Goal: Information Seeking & Learning: Find contact information

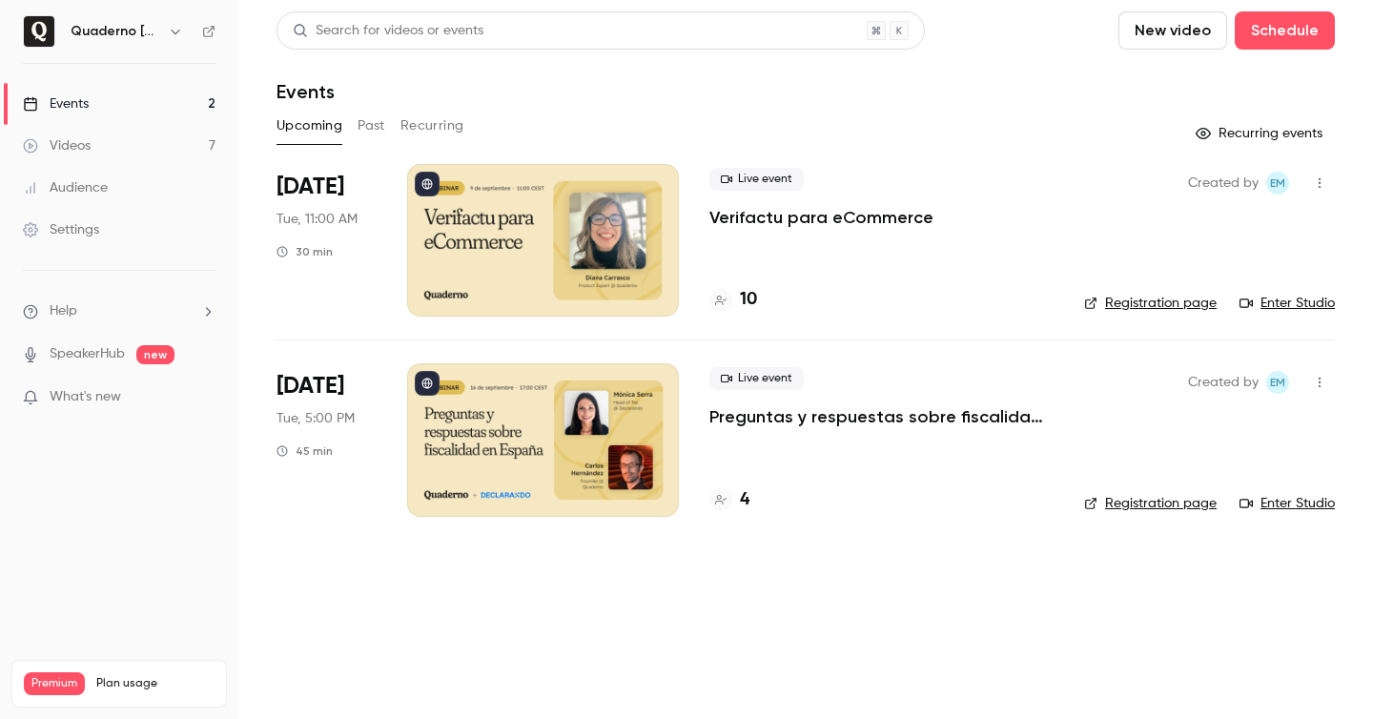
click at [72, 146] on div "Videos" at bounding box center [57, 145] width 68 height 19
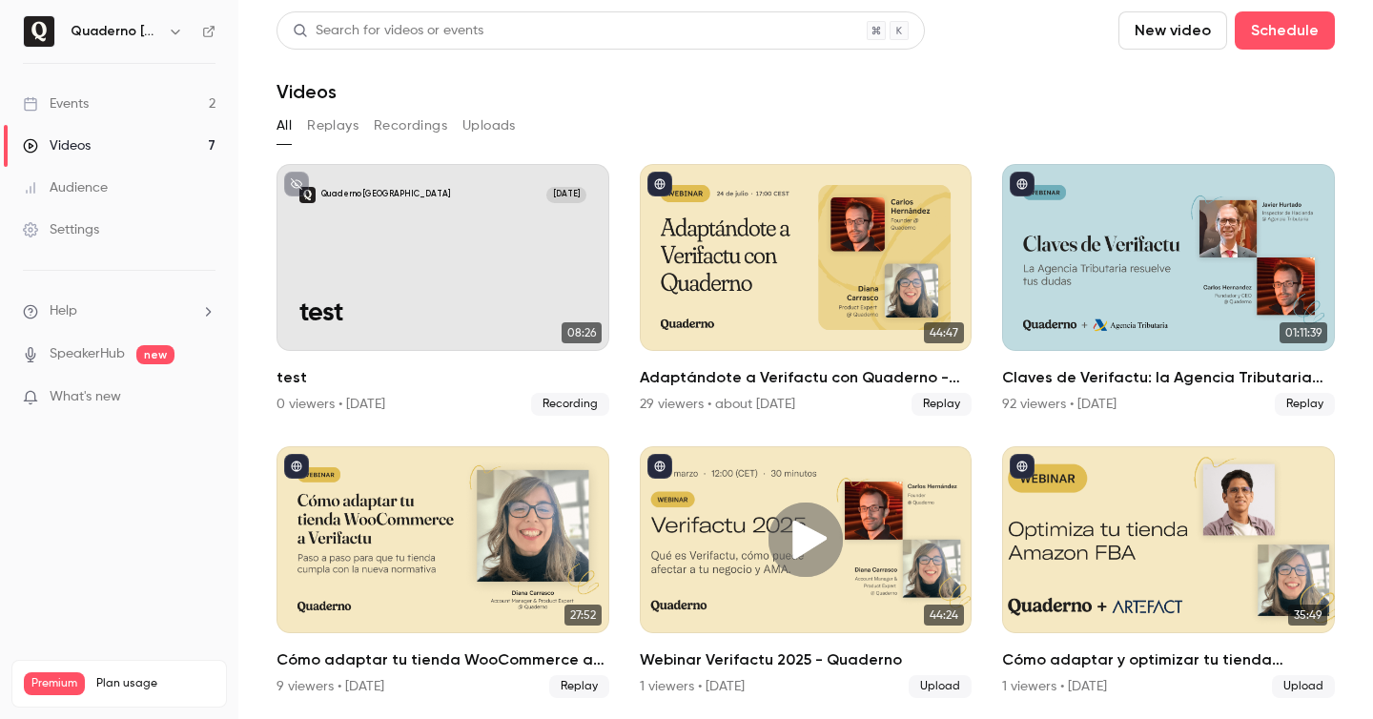
click at [115, 191] on link "Audience" at bounding box center [119, 188] width 238 height 42
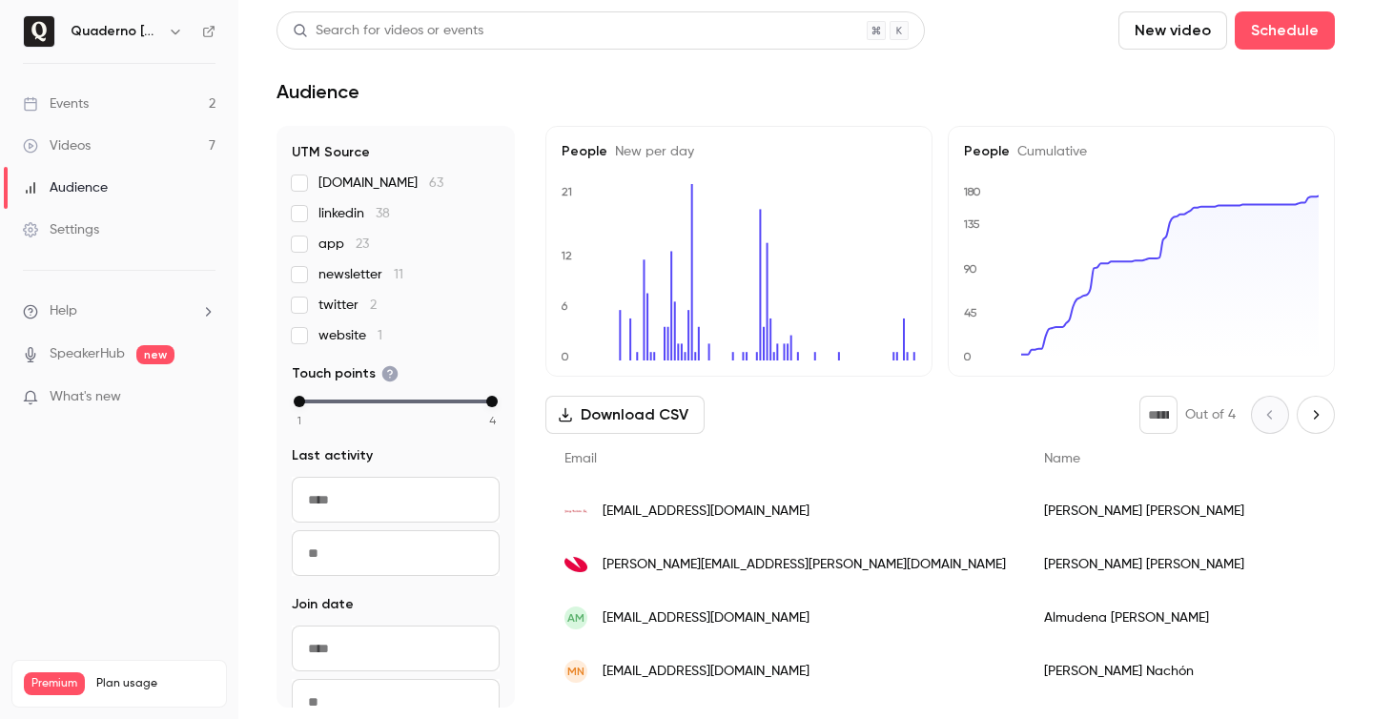
click at [86, 146] on div "Videos" at bounding box center [57, 145] width 68 height 19
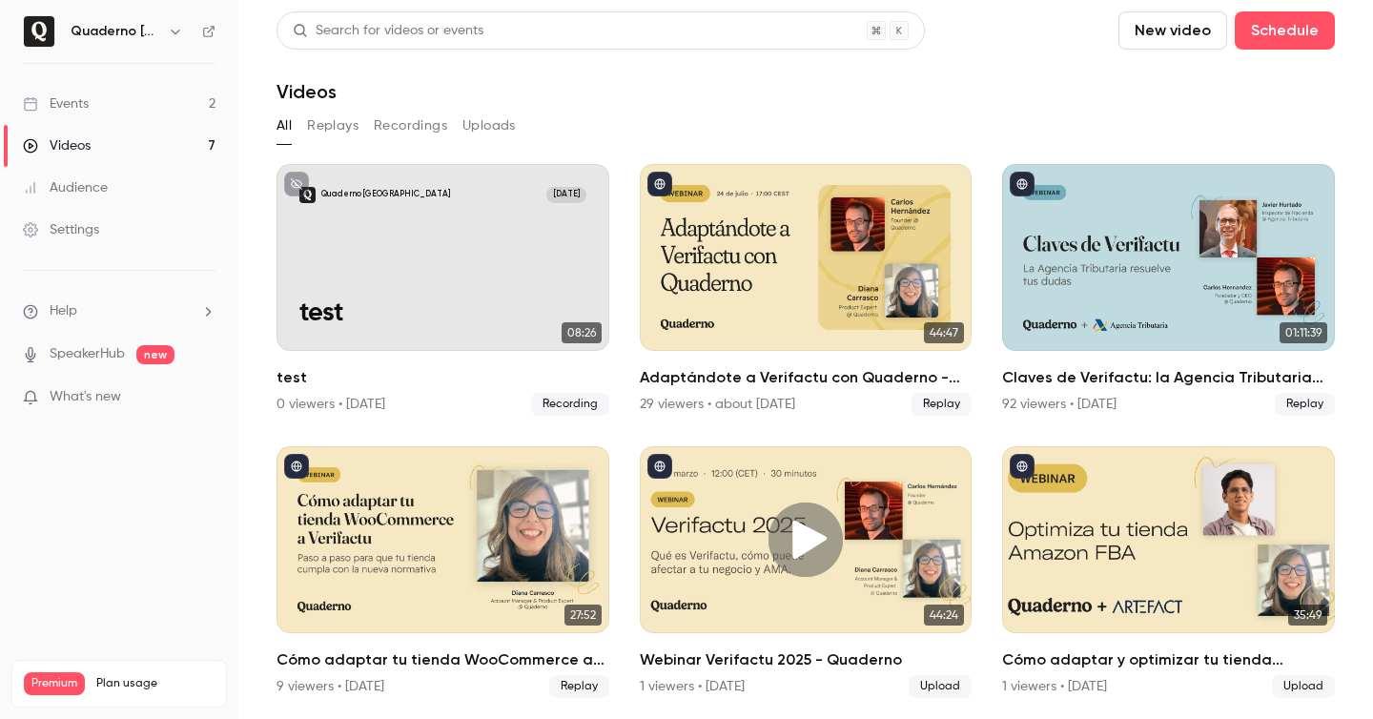
click at [104, 105] on link "Events 2" at bounding box center [119, 104] width 238 height 42
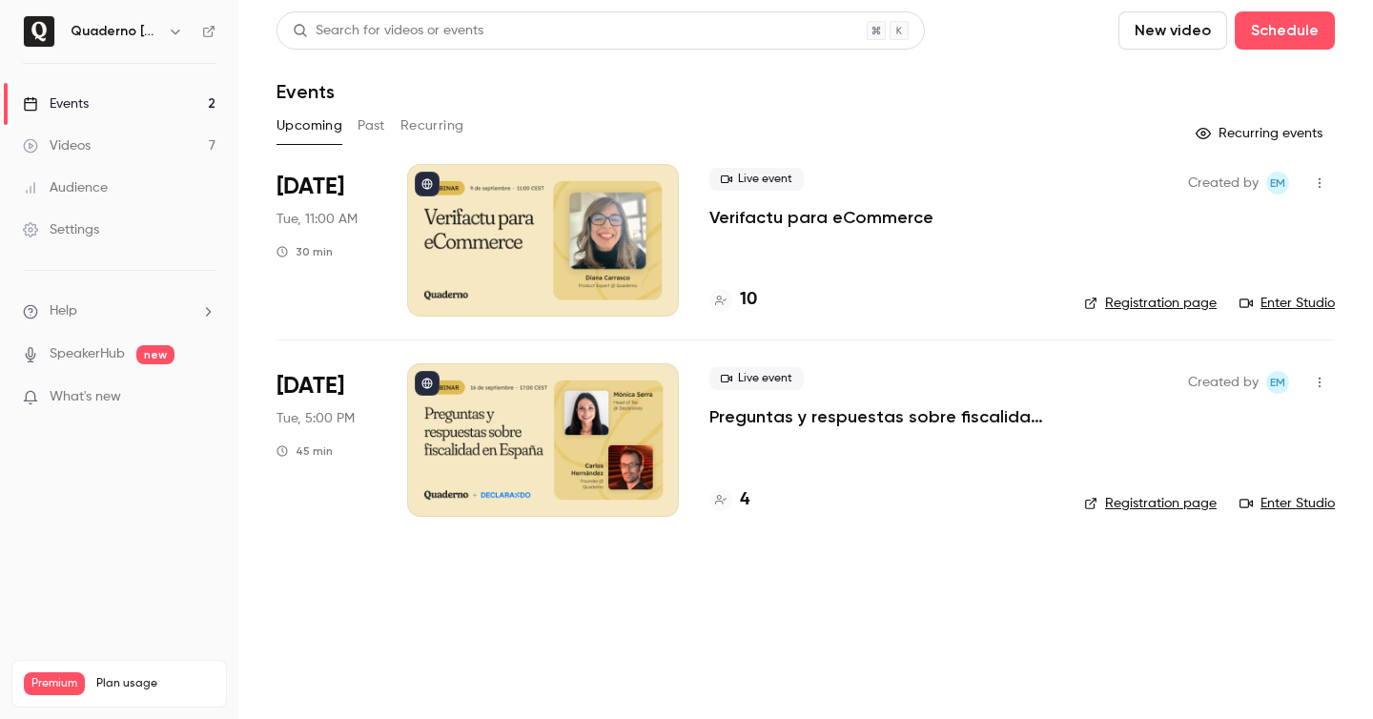
click at [175, 35] on icon "button" at bounding box center [175, 31] width 15 height 15
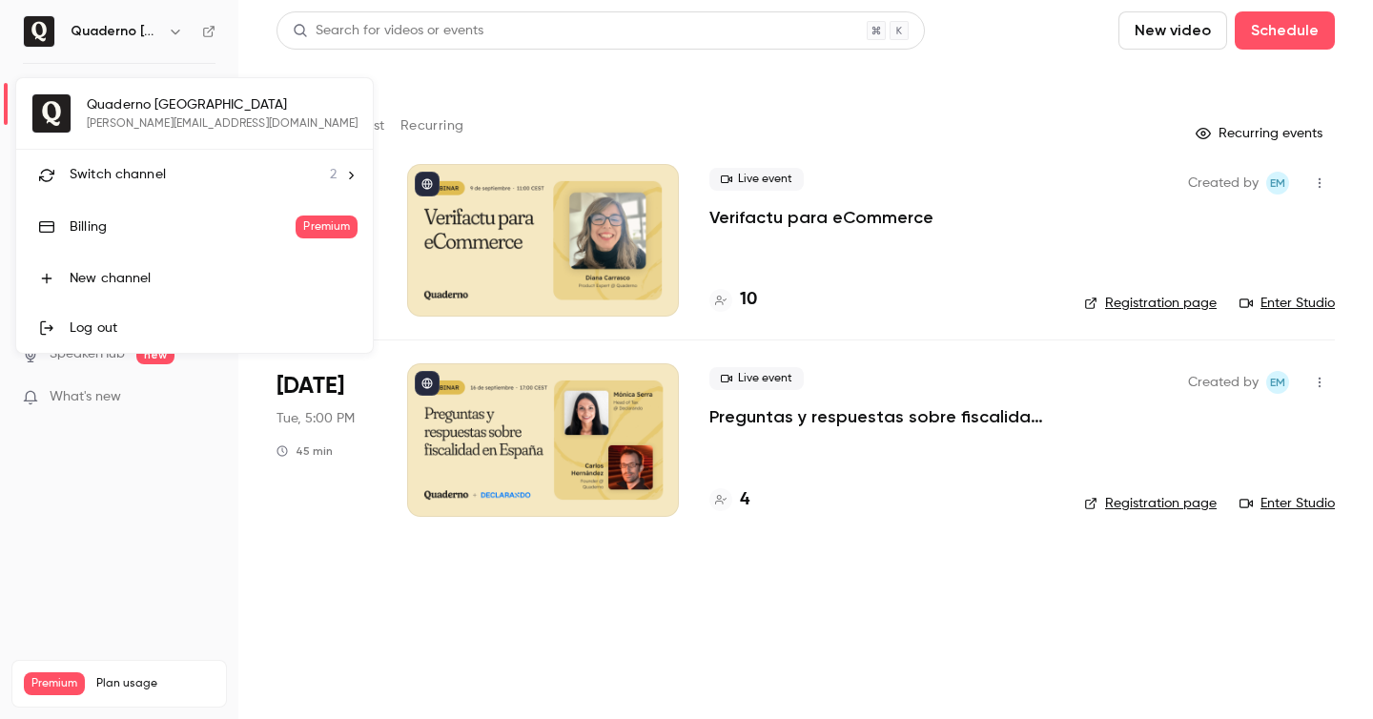
click at [143, 170] on span "Switch channel" at bounding box center [118, 175] width 96 height 20
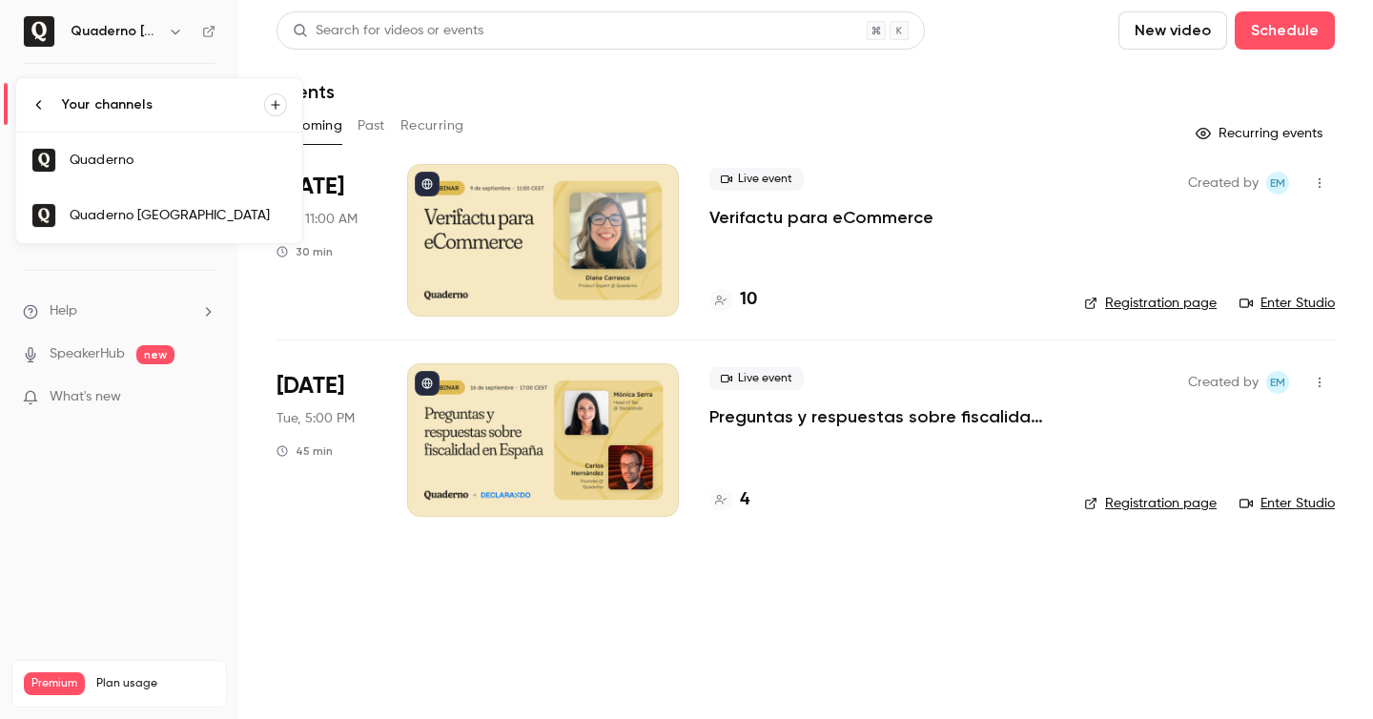
click at [222, 152] on div "Quaderno" at bounding box center [178, 160] width 217 height 19
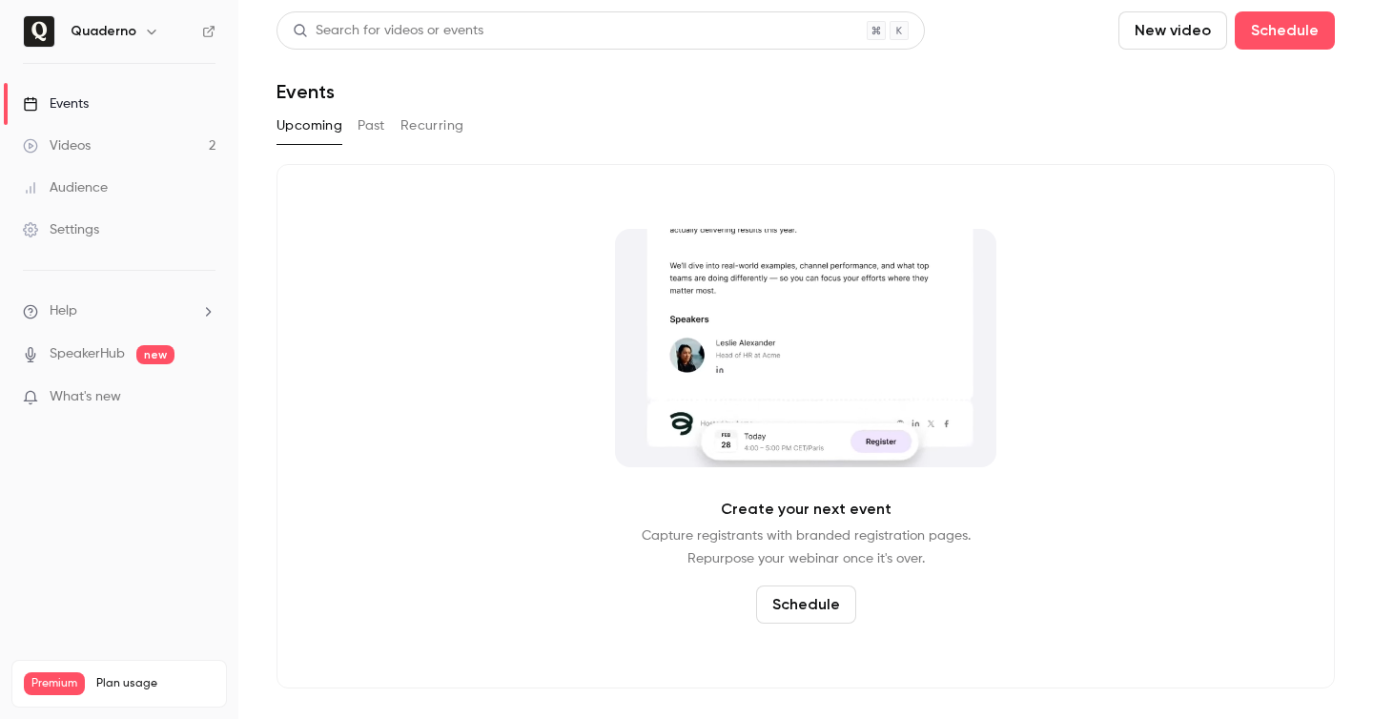
click at [371, 129] on button "Past" at bounding box center [372, 126] width 28 height 31
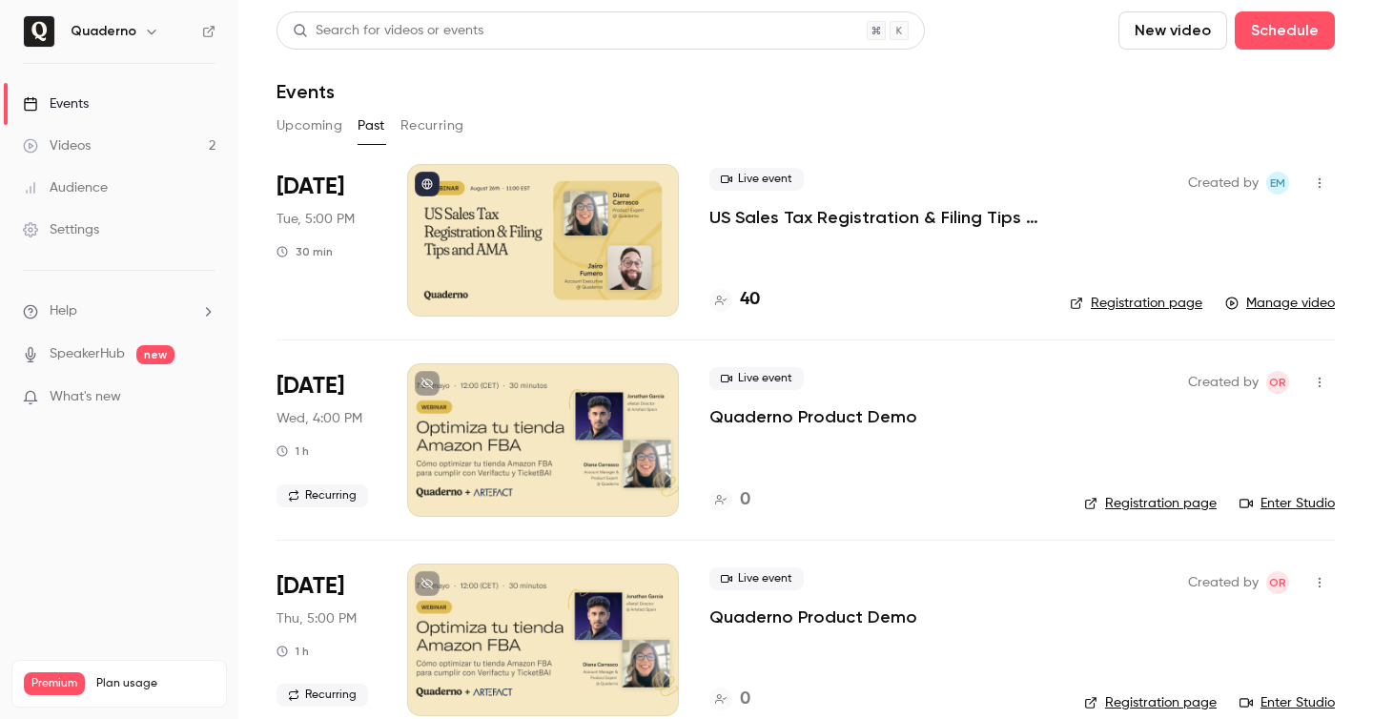
click at [836, 211] on p "US Sales Tax Registration & Filing Tips and AMA" at bounding box center [874, 217] width 330 height 23
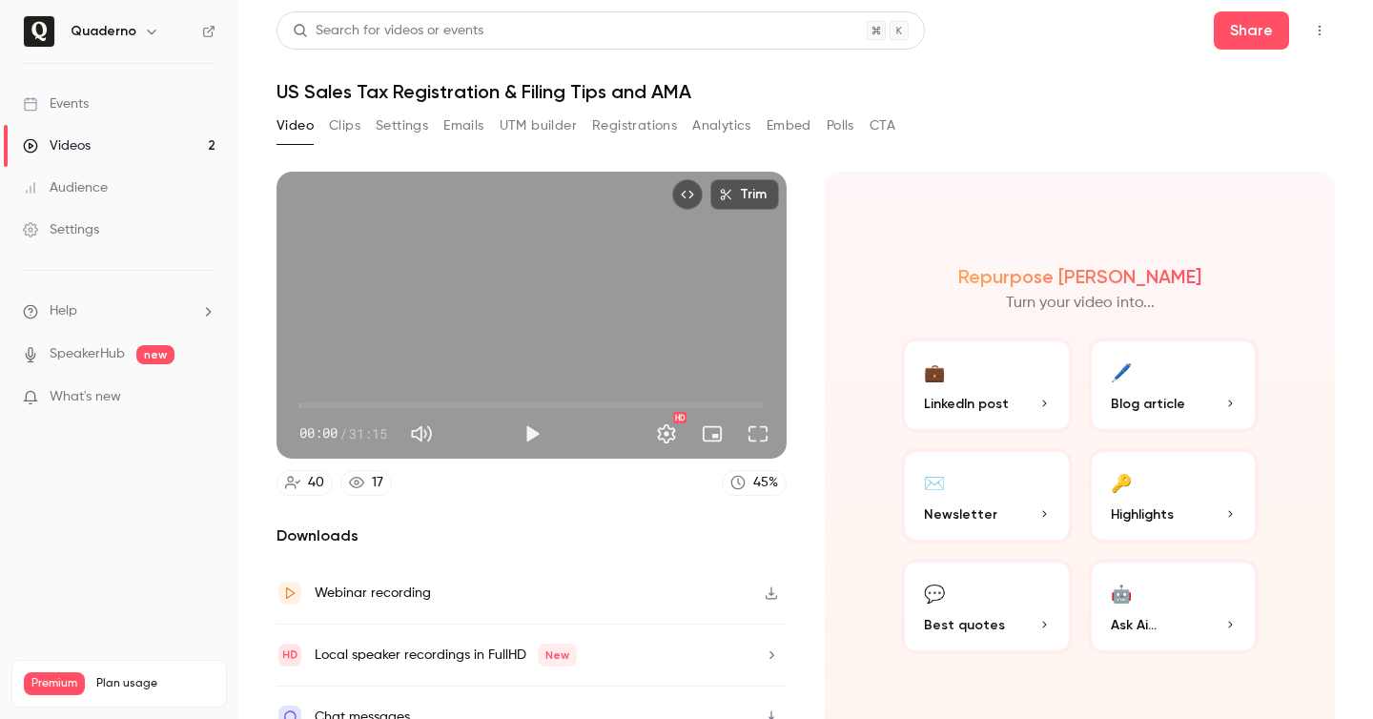
click at [641, 120] on button "Registrations" at bounding box center [634, 126] width 85 height 31
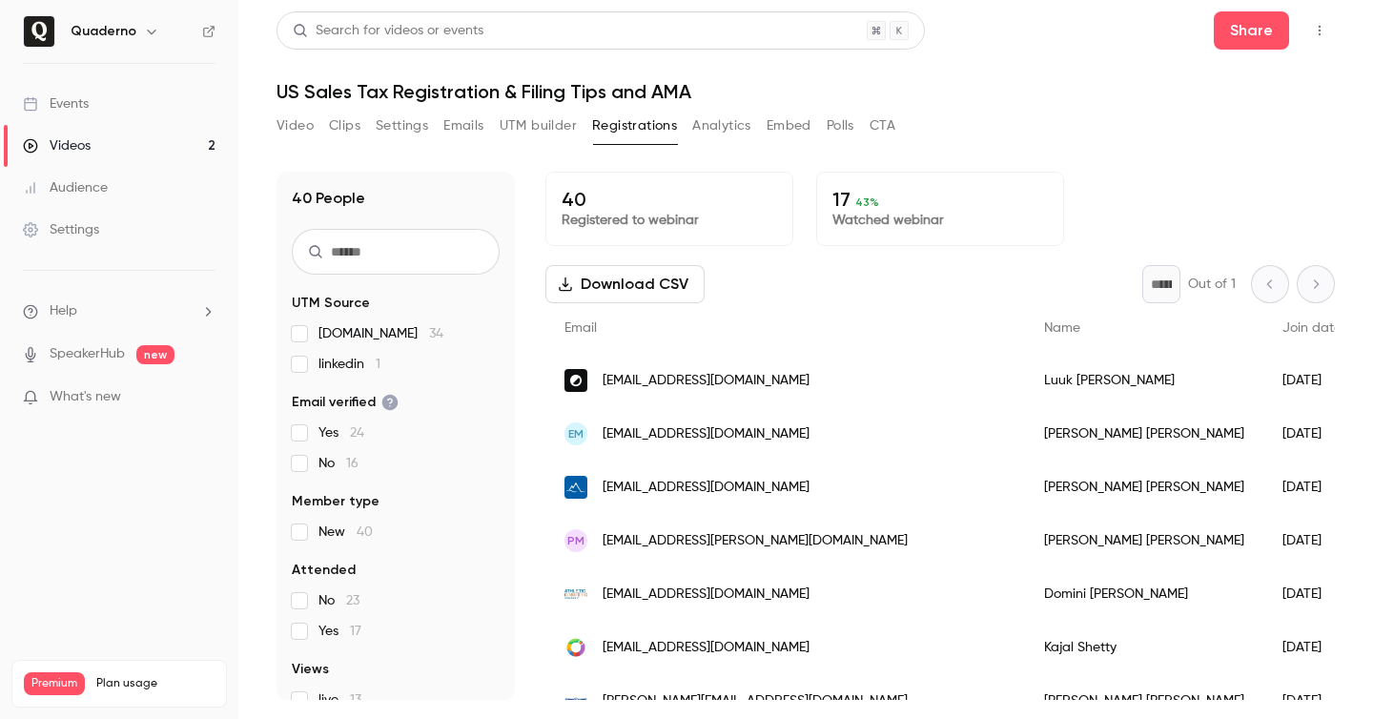
drag, startPoint x: 296, startPoint y: 130, endPoint x: 603, endPoint y: 153, distance: 307.9
click at [296, 130] on button "Video" at bounding box center [295, 126] width 37 height 31
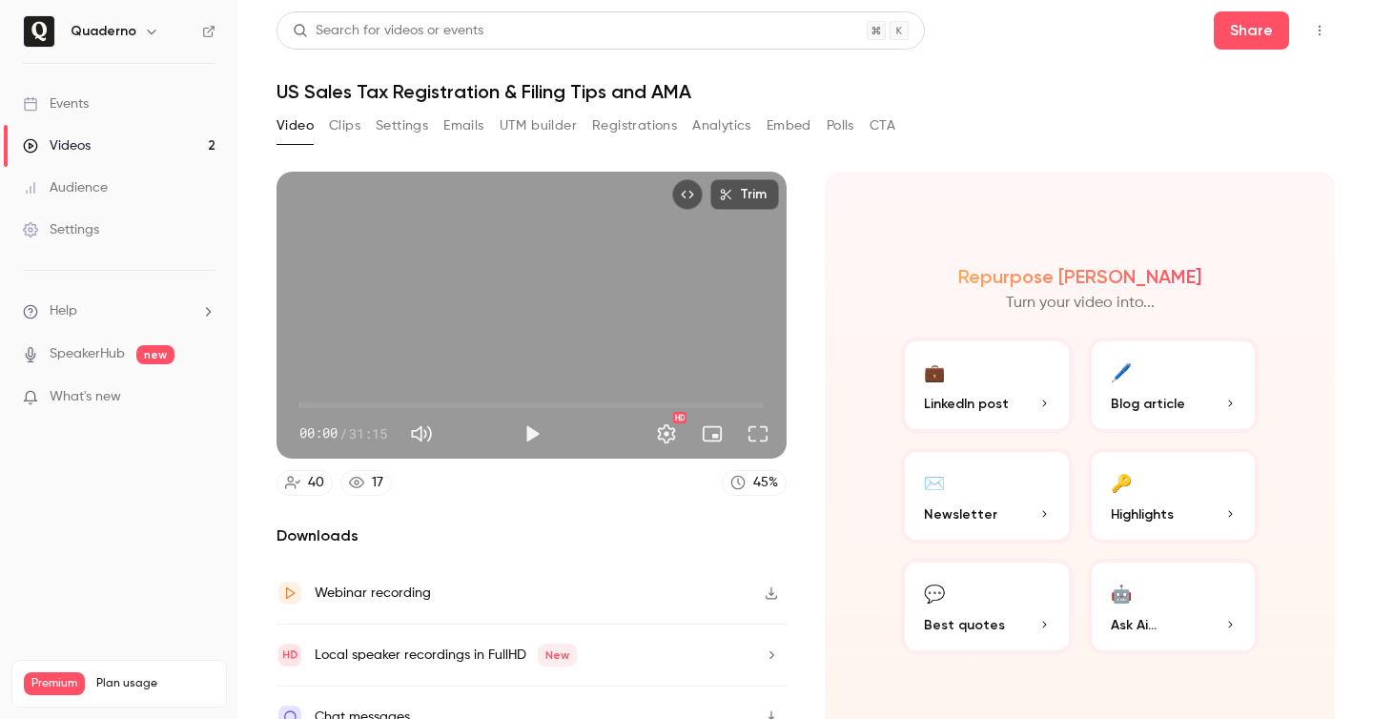
drag, startPoint x: 641, startPoint y: 125, endPoint x: 654, endPoint y: 131, distance: 14.5
click at [641, 125] on button "Registrations" at bounding box center [634, 126] width 85 height 31
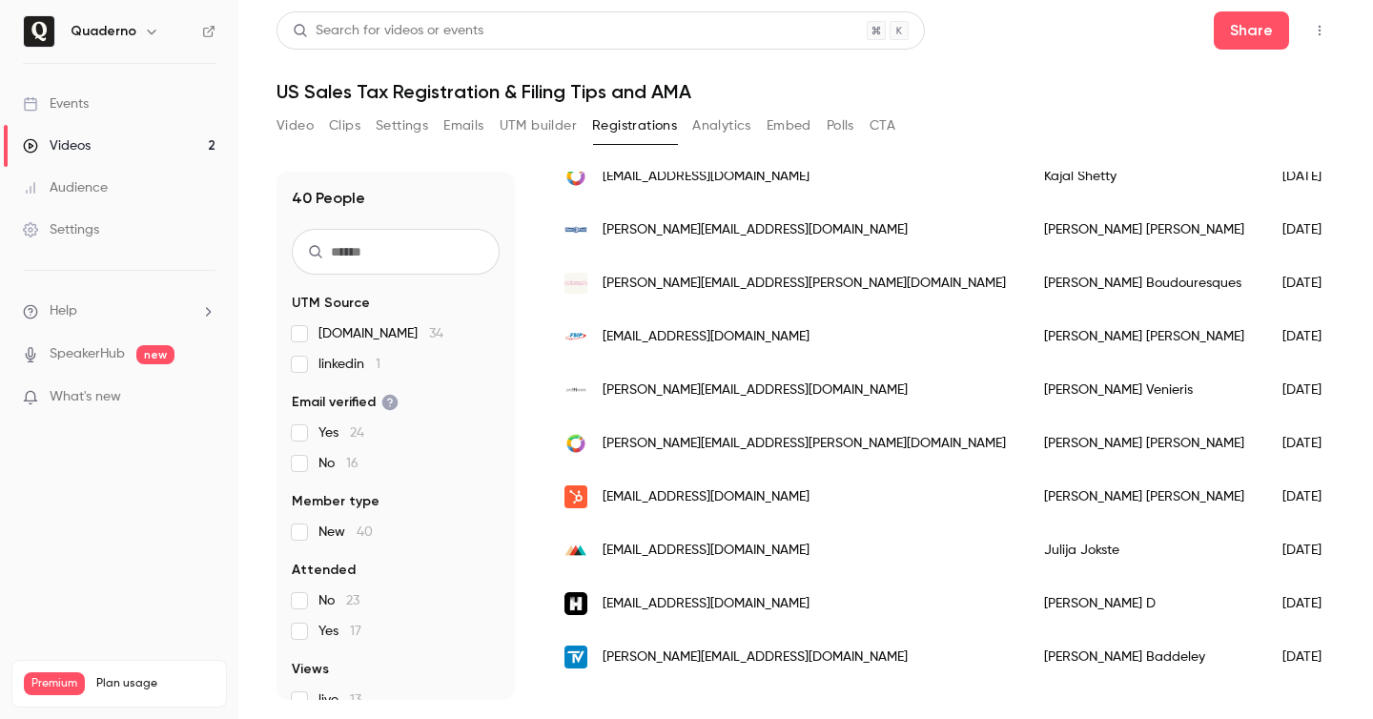
scroll to position [485, 0]
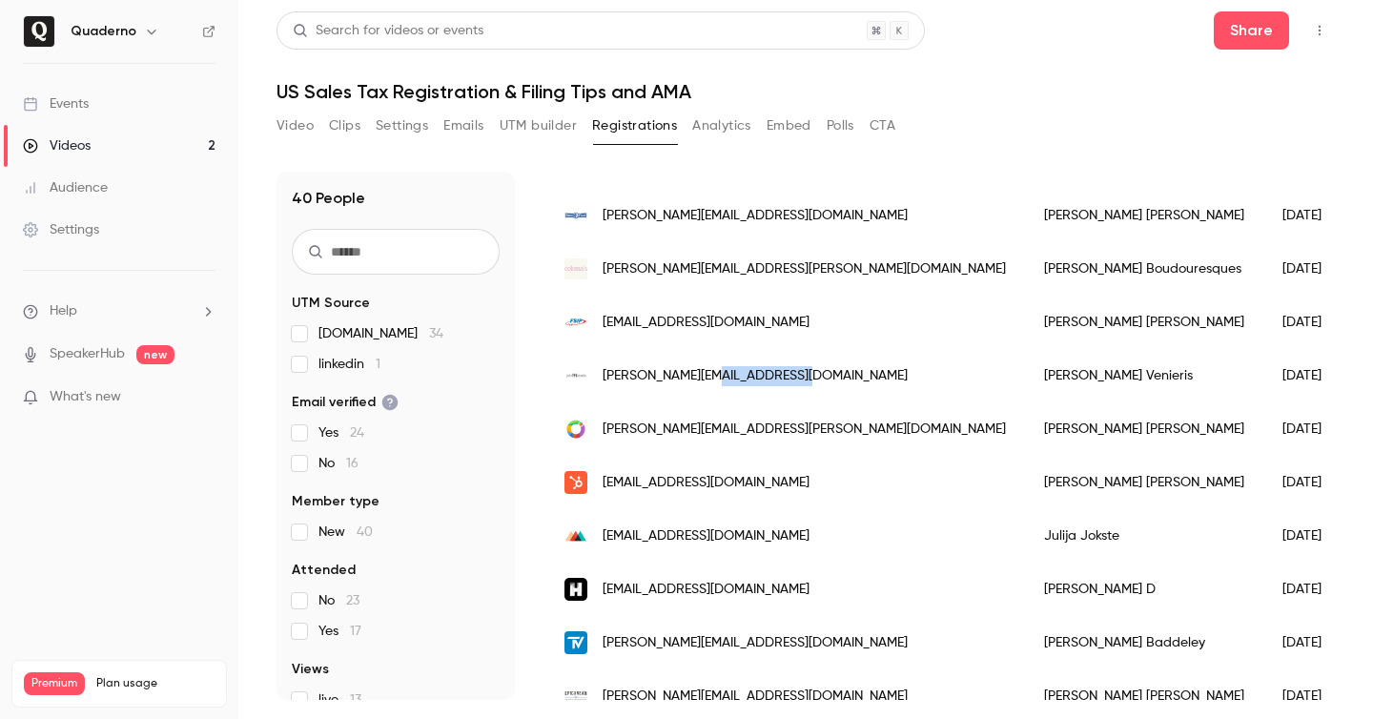
copy span "@[DOMAIN_NAME]"
drag, startPoint x: 798, startPoint y: 382, endPoint x: 696, endPoint y: 382, distance: 102.0
click at [696, 382] on div "[PERSON_NAME][EMAIL_ADDRESS][DOMAIN_NAME]" at bounding box center [785, 375] width 480 height 53
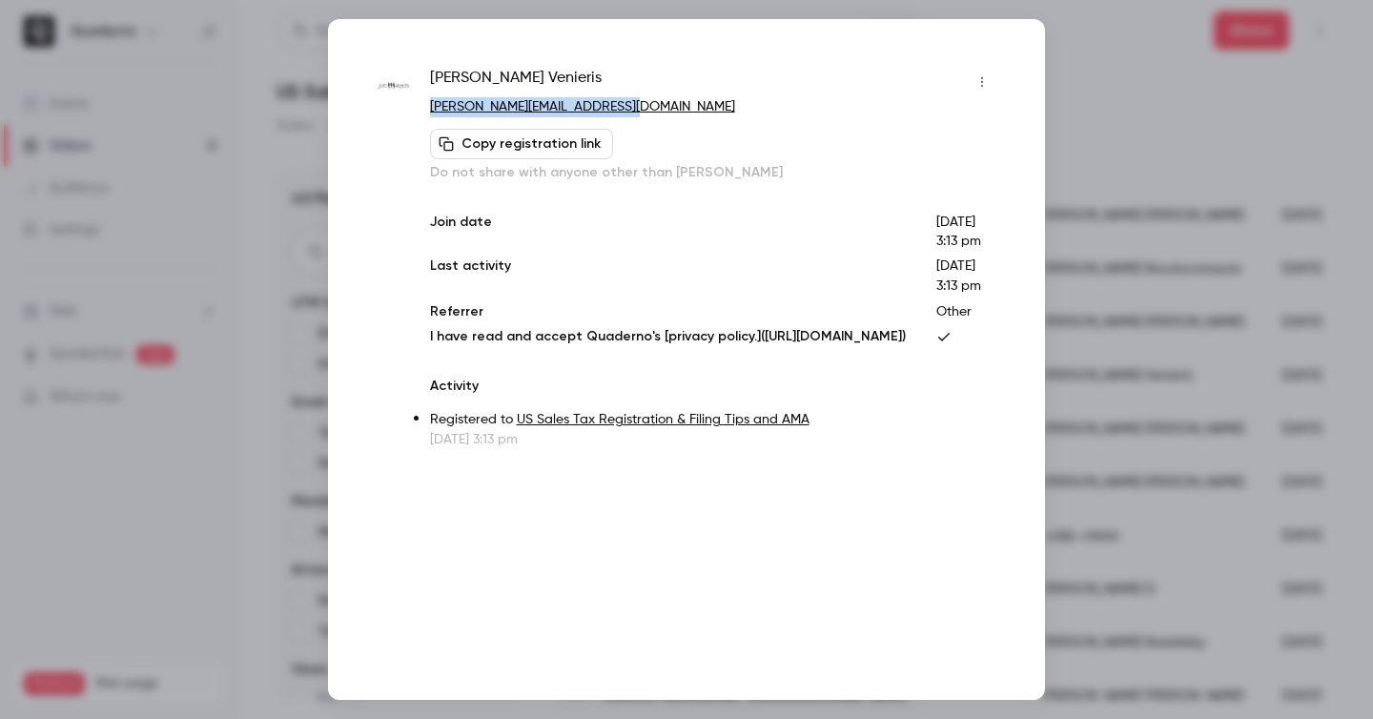
copy link "[PERSON_NAME][EMAIL_ADDRESS][DOMAIN_NAME]"
drag, startPoint x: 634, startPoint y: 110, endPoint x: 422, endPoint y: 110, distance: 211.7
click at [422, 110] on div "[PERSON_NAME] [PERSON_NAME][EMAIL_ADDRESS][DOMAIN_NAME] Copy registration link …" at bounding box center [687, 258] width 622 height 382
click at [1167, 163] on div at bounding box center [686, 359] width 1373 height 719
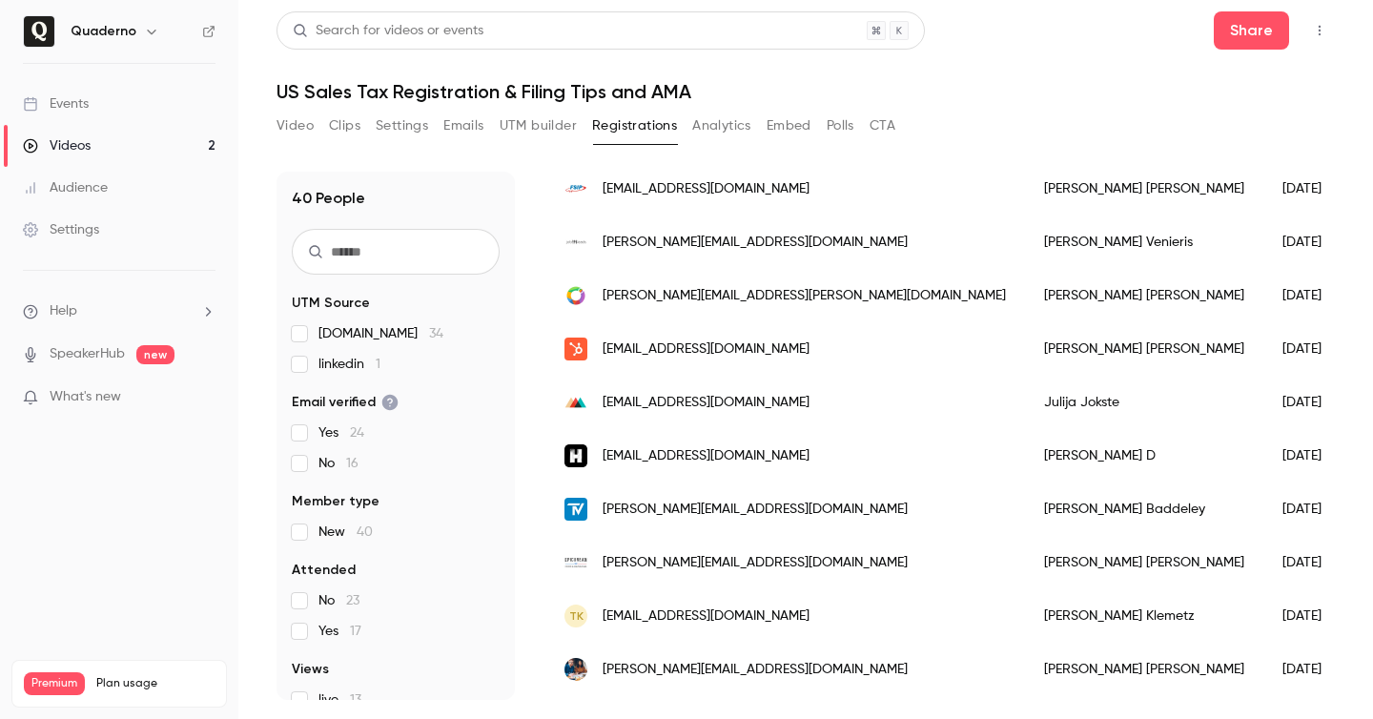
scroll to position [620, 0]
copy span "[PERSON_NAME][EMAIL_ADDRESS][PERSON_NAME][DOMAIN_NAME]"
drag, startPoint x: 643, startPoint y: 294, endPoint x: 598, endPoint y: 297, distance: 44.9
click at [598, 297] on div "[PERSON_NAME][EMAIL_ADDRESS][PERSON_NAME][DOMAIN_NAME]" at bounding box center [785, 294] width 480 height 53
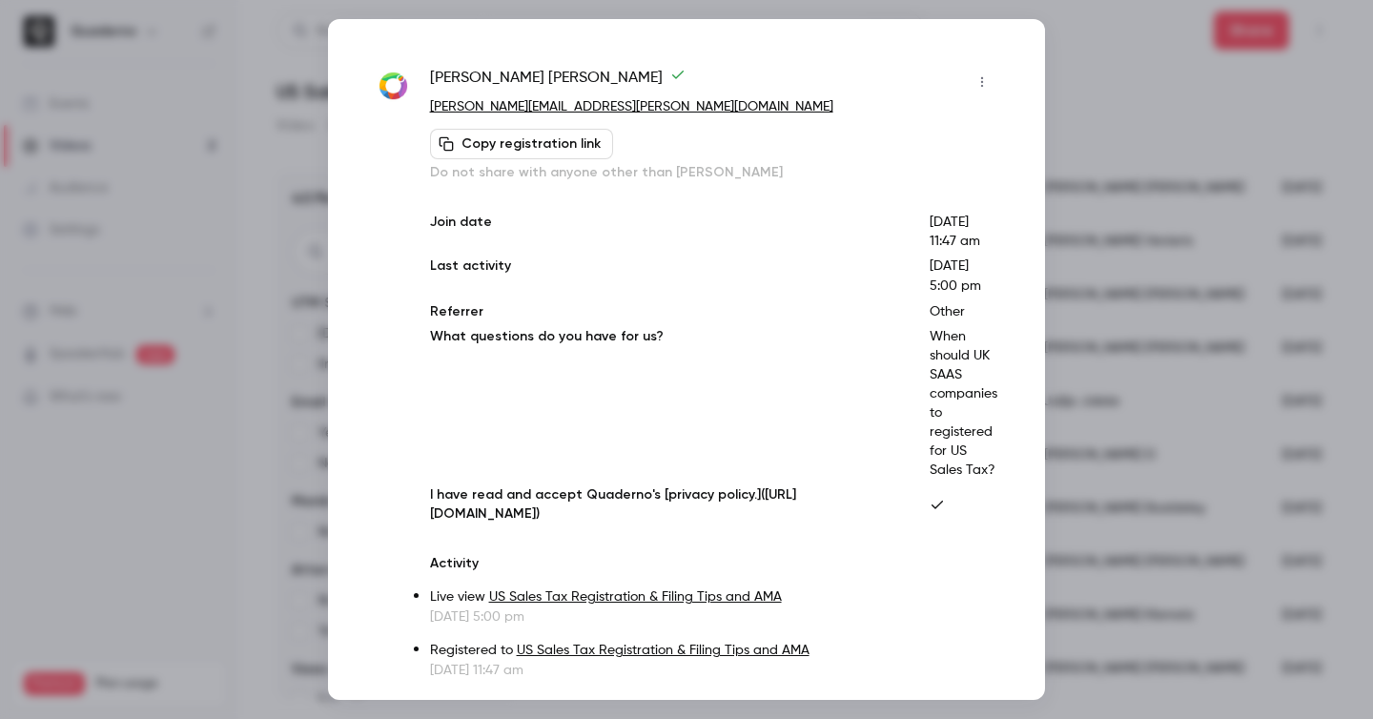
click at [1171, 351] on div at bounding box center [686, 359] width 1373 height 719
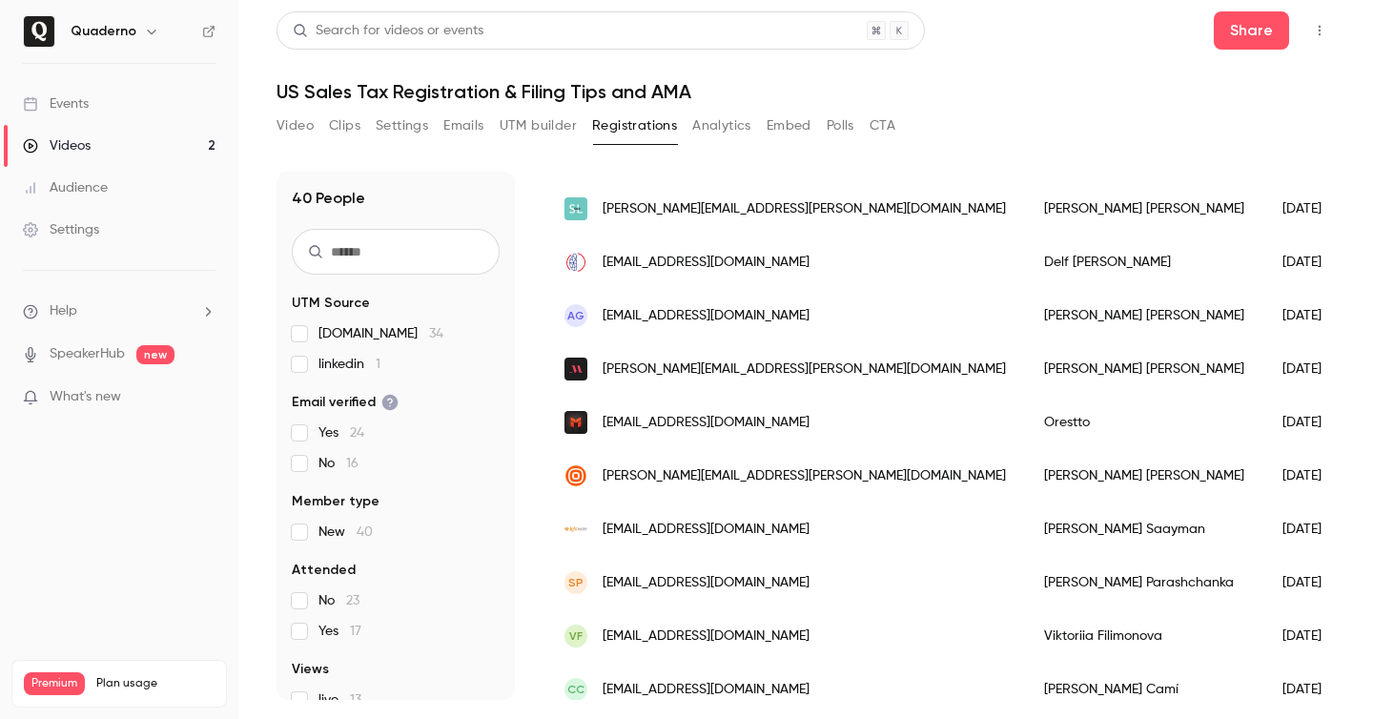
scroll to position [1135, 0]
click at [787, 364] on div "[PERSON_NAME][EMAIL_ADDRESS][PERSON_NAME][DOMAIN_NAME]" at bounding box center [785, 366] width 480 height 53
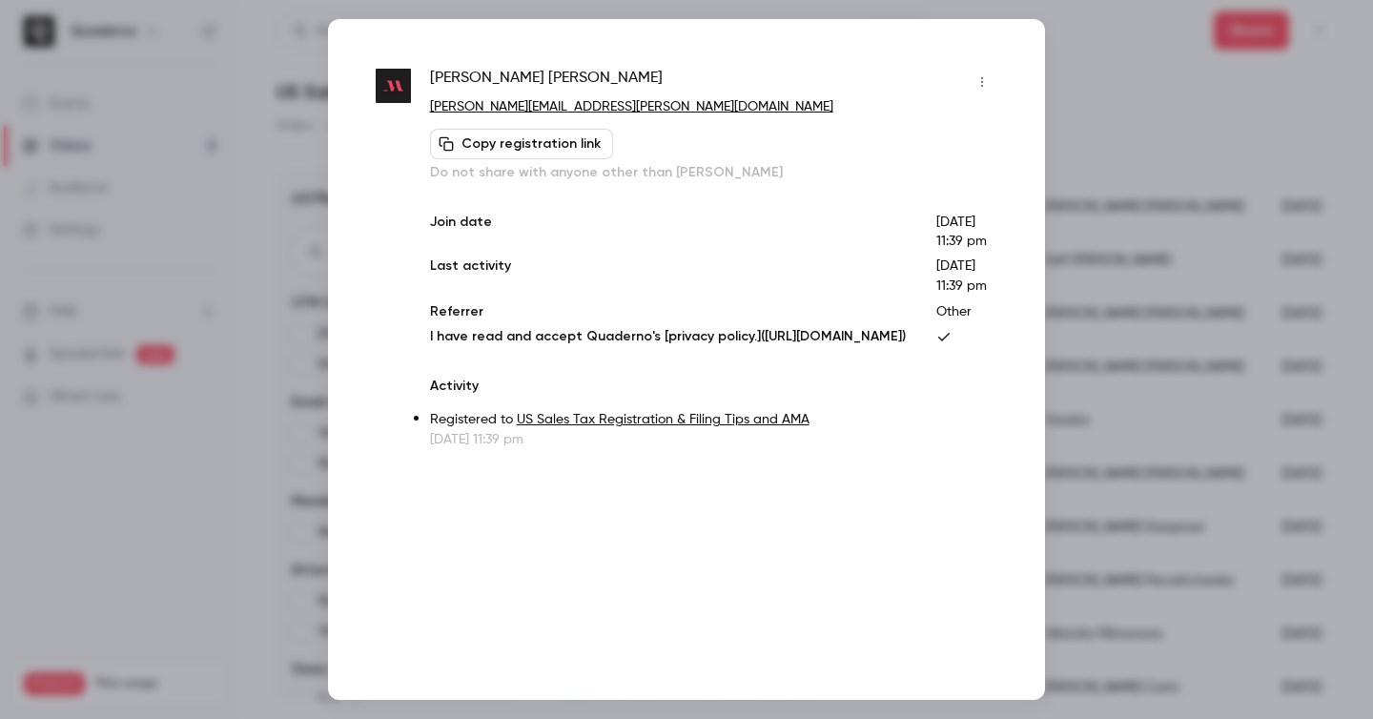
click at [564, 151] on button "Copy registration link" at bounding box center [521, 144] width 183 height 31
drag, startPoint x: 461, startPoint y: 119, endPoint x: 427, endPoint y: 112, distance: 34.2
click at [427, 112] on div "[PERSON_NAME] [PERSON_NAME][EMAIL_ADDRESS][PERSON_NAME][DOMAIN_NAME] Copy regis…" at bounding box center [687, 258] width 622 height 382
copy link "[PERSON_NAME][EMAIL_ADDRESS][PERSON_NAME][DOMAIN_NAME]"
click at [1117, 141] on div at bounding box center [686, 359] width 1373 height 719
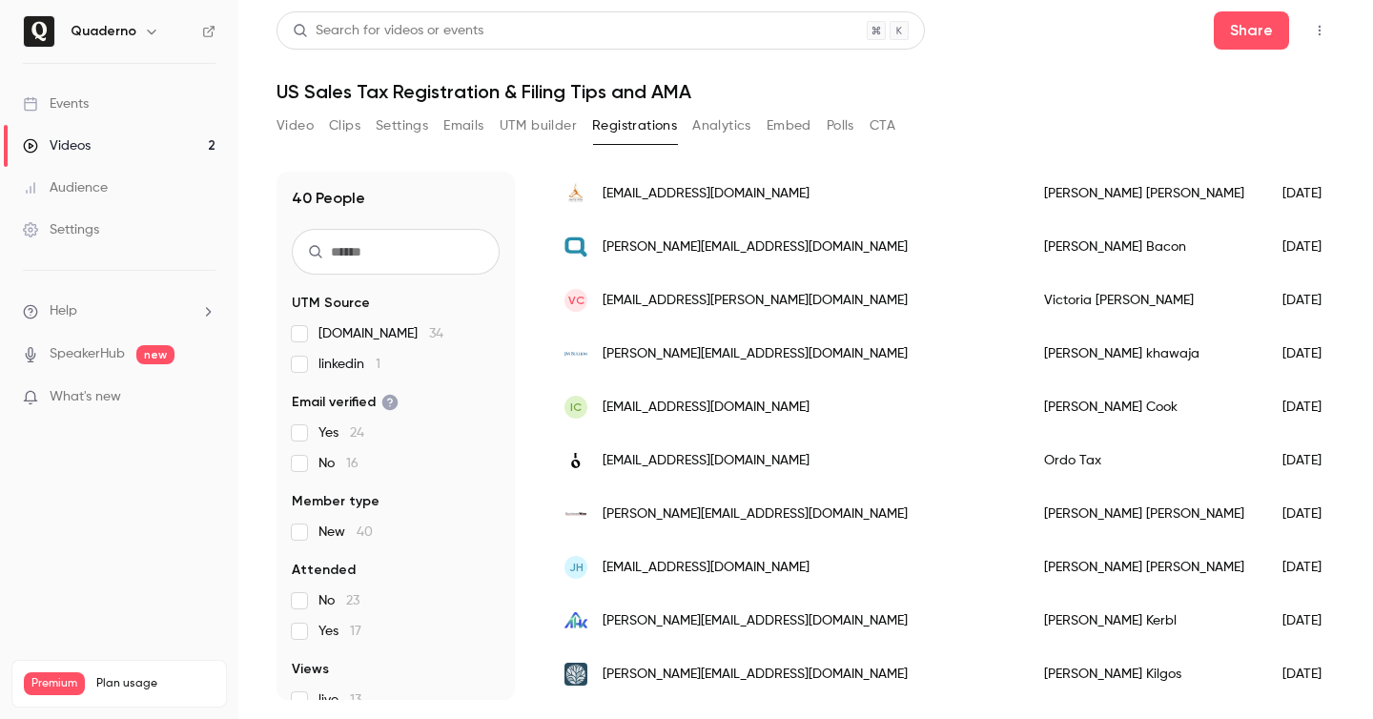
scroll to position [1790, 0]
